Goal: Task Accomplishment & Management: Manage account settings

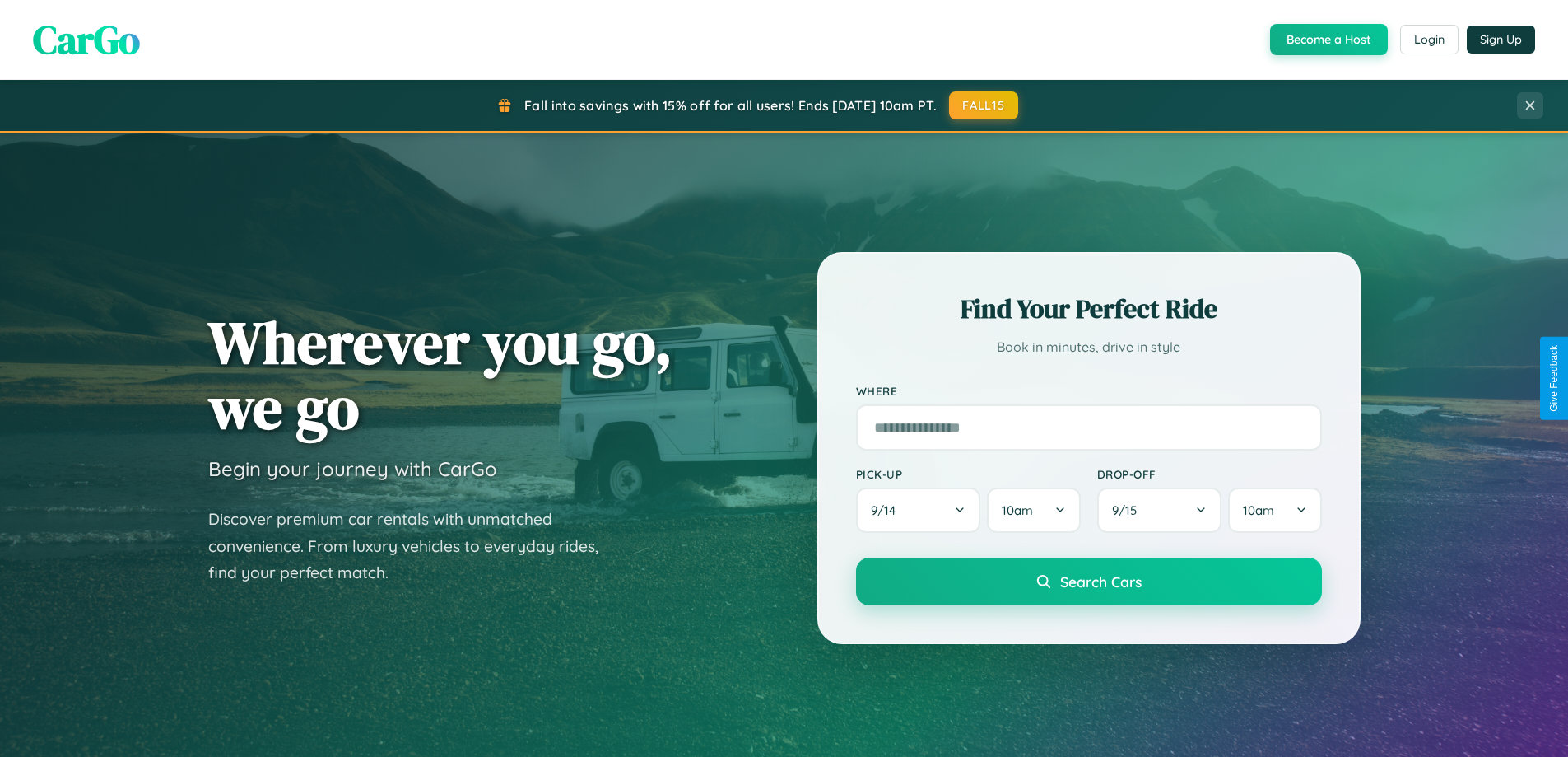
scroll to position [3168, 0]
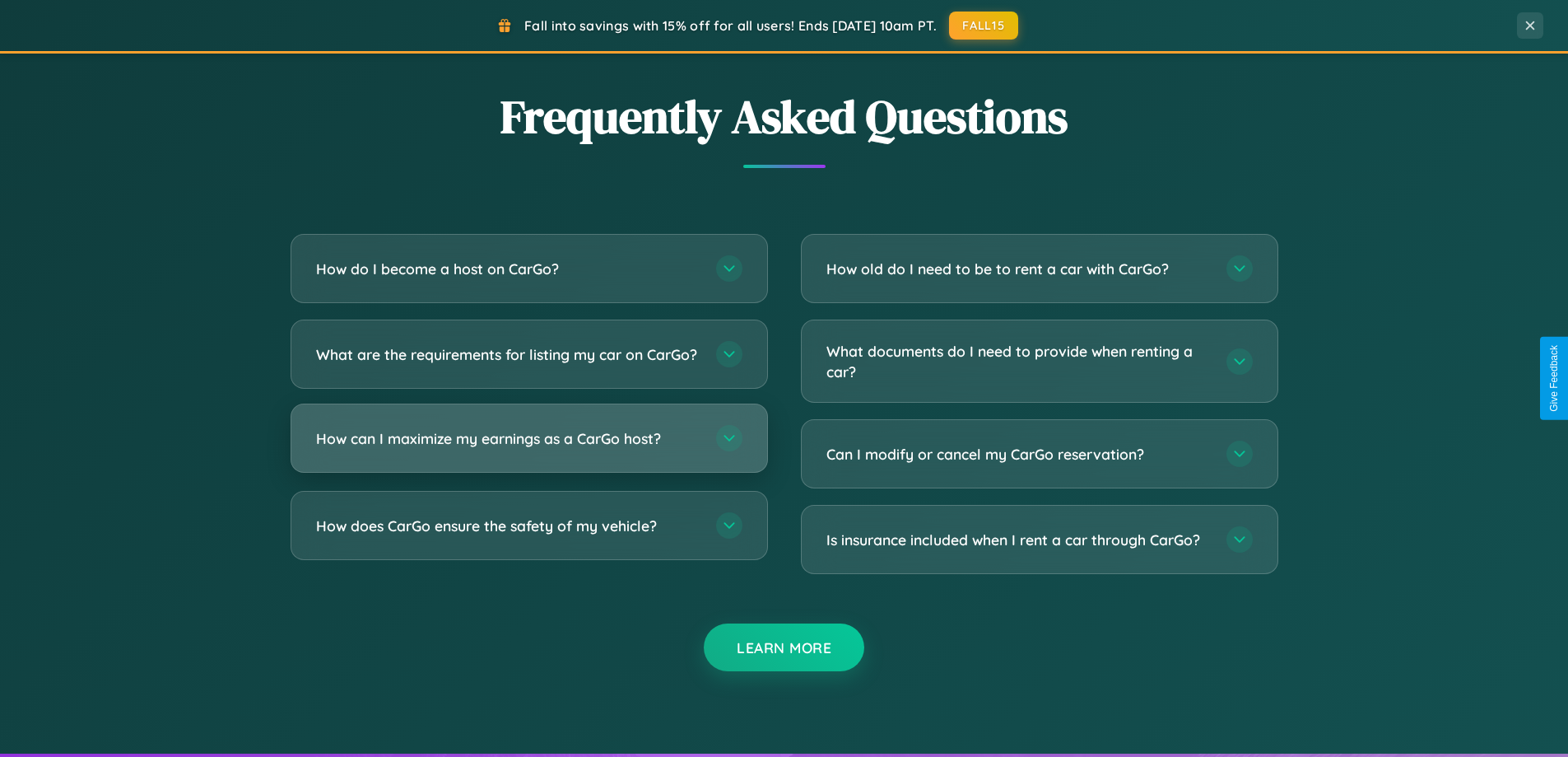
click at [528, 448] on h3 "How can I maximize my earnings as a CarGo host?" at bounding box center [508, 438] width 384 height 21
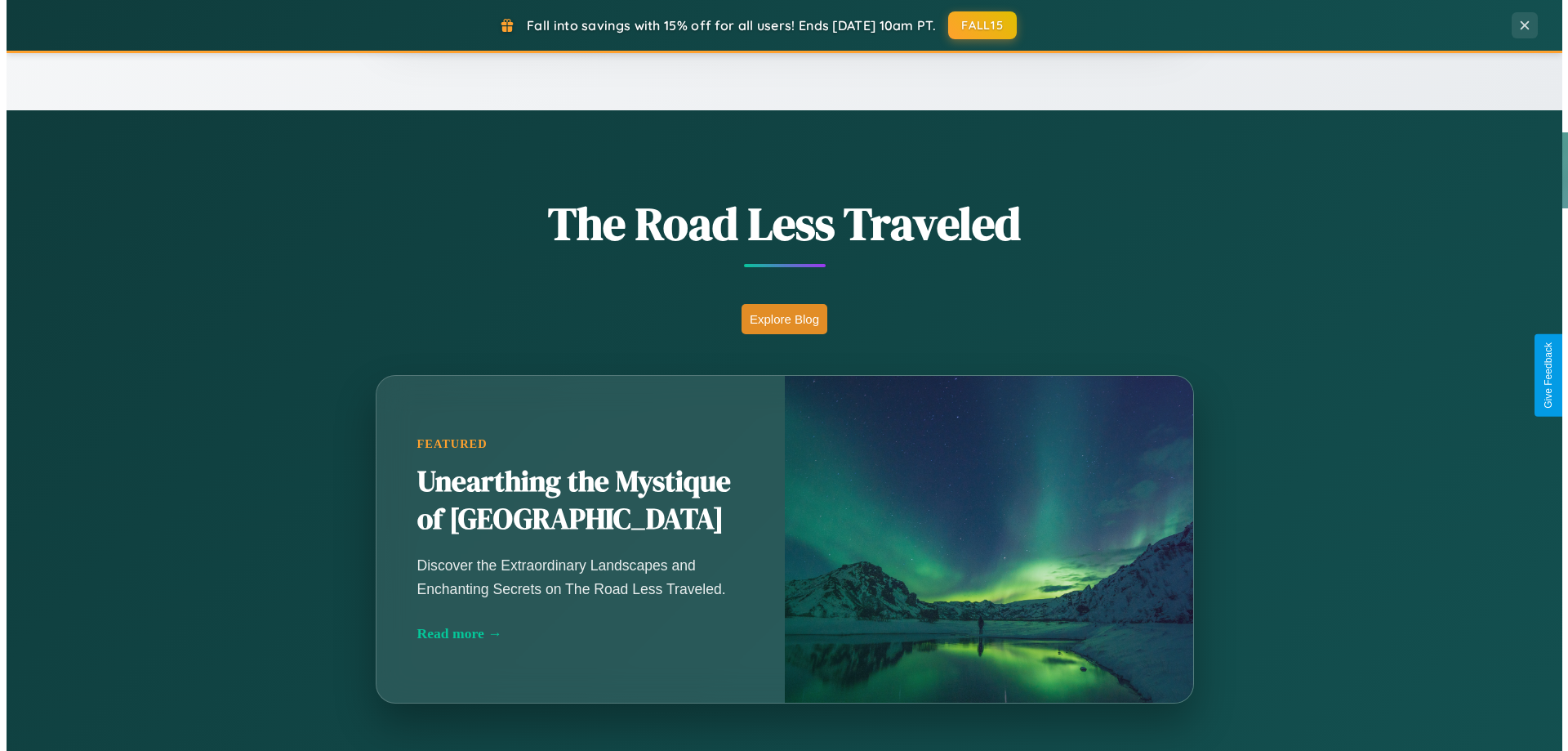
scroll to position [0, 0]
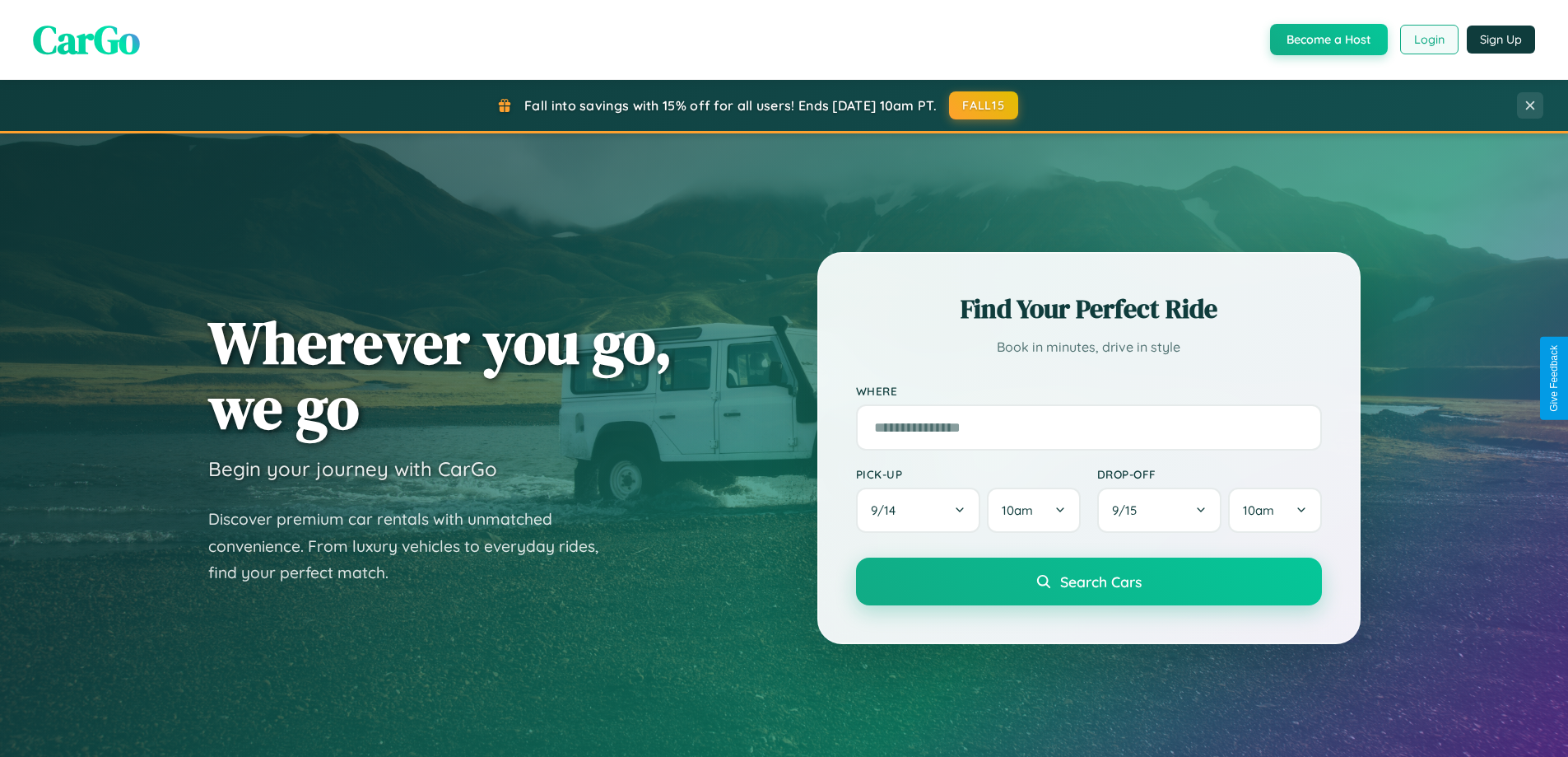
click at [1428, 39] on button "Login" at bounding box center [1429, 39] width 59 height 29
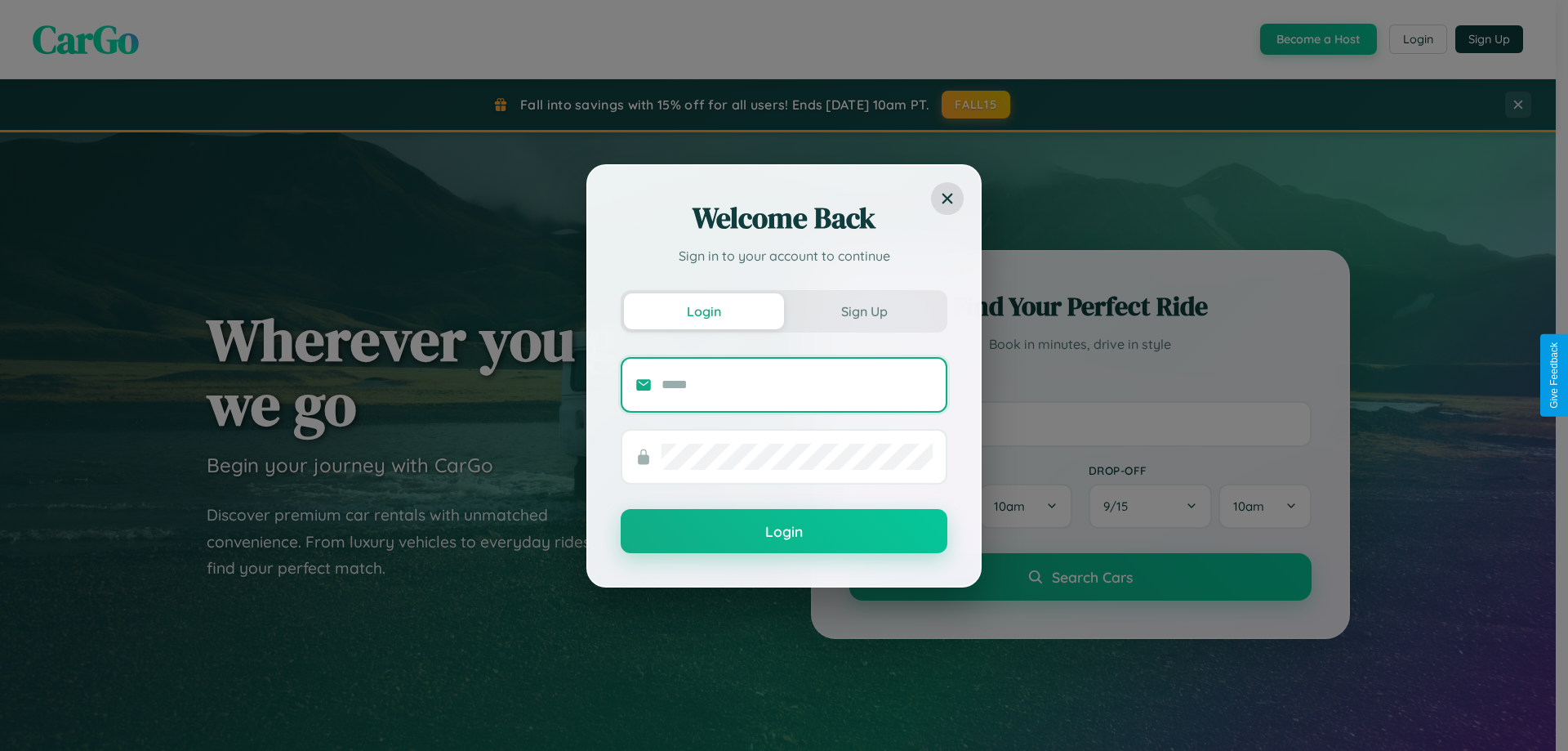
click at [796, 384] on input "text" at bounding box center [796, 384] width 271 height 26
type input "**********"
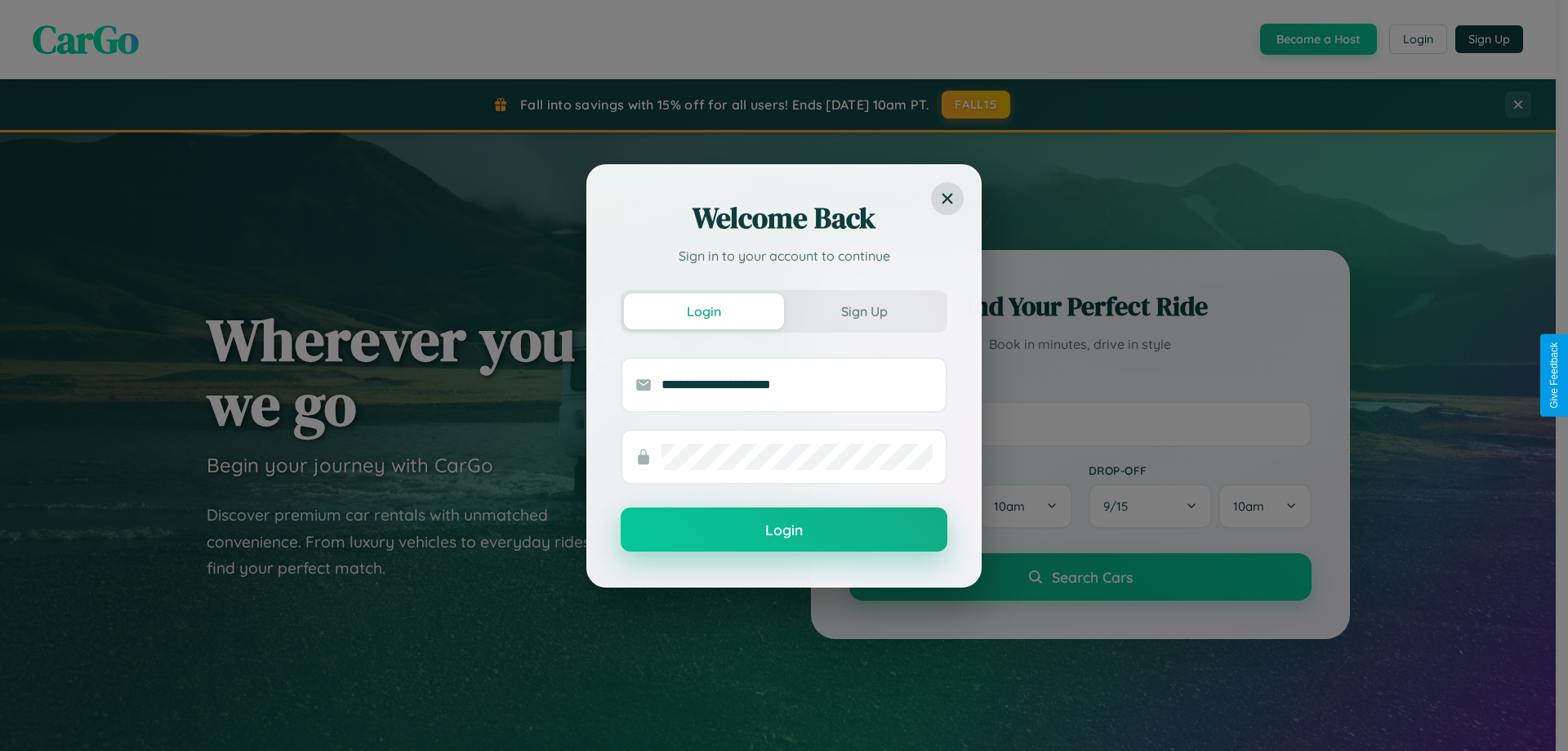
click at [784, 530] on button "Login" at bounding box center [783, 529] width 327 height 44
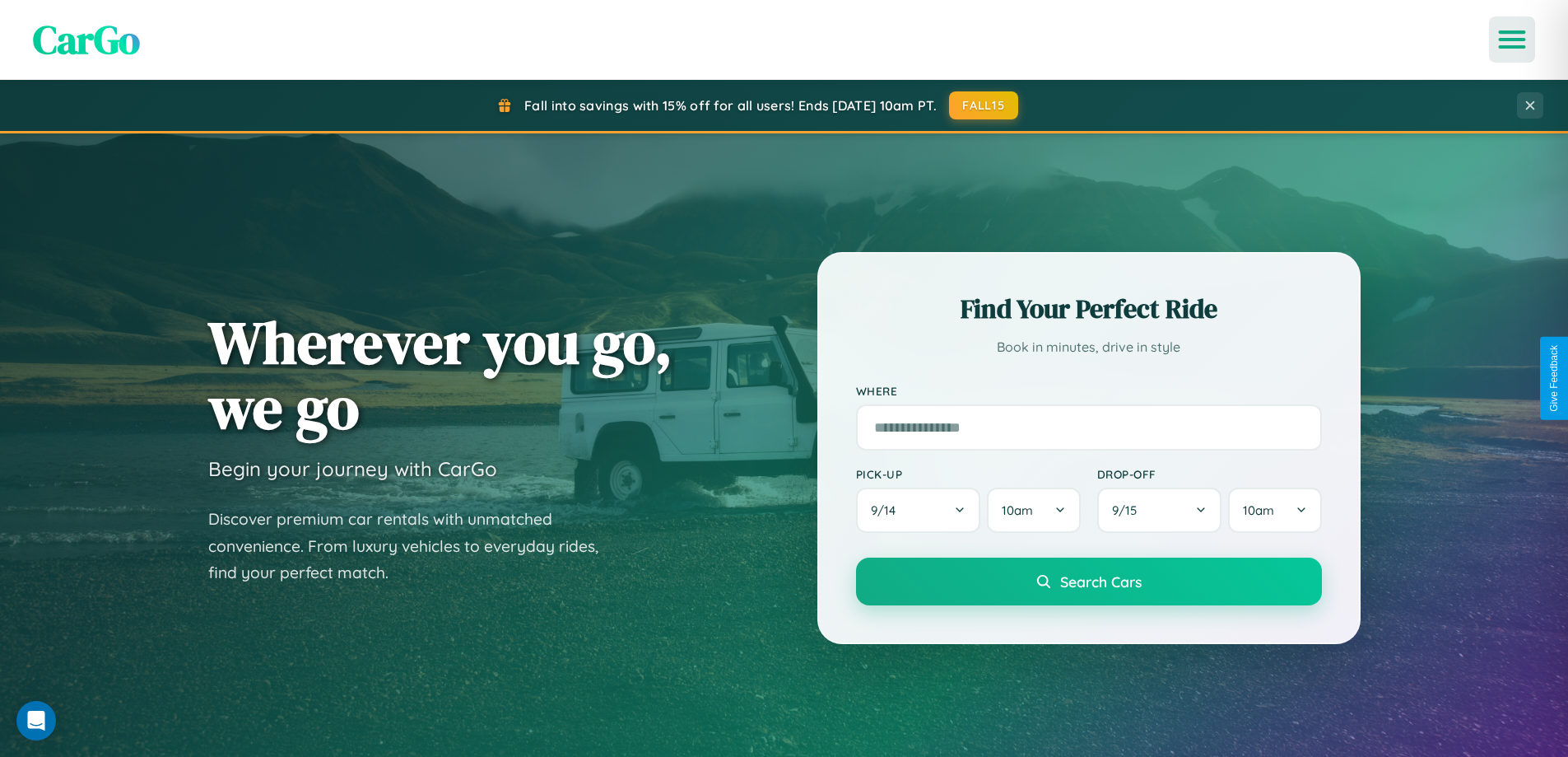
click at [1512, 39] on icon "Open menu" at bounding box center [1512, 39] width 23 height 15
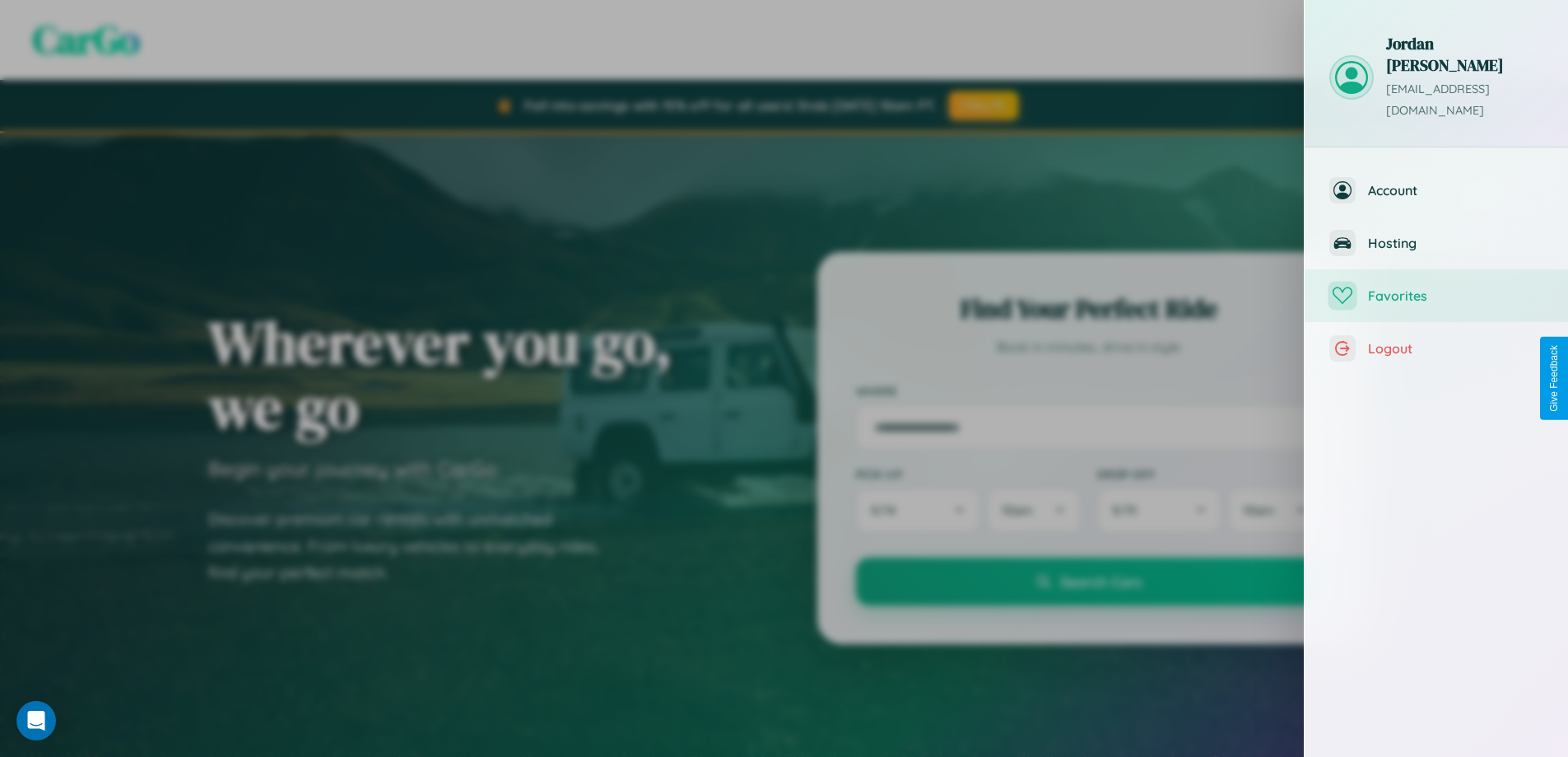
click at [1436, 288] on span "Favorites" at bounding box center [1455, 296] width 175 height 17
